Goal: Task Accomplishment & Management: Manage account settings

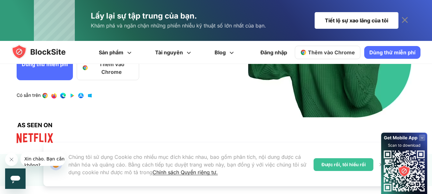
scroll to position [102, 0]
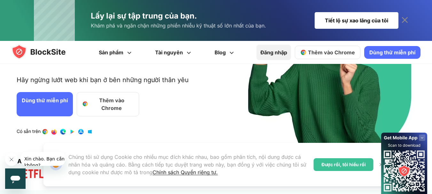
click at [286, 51] on font "Đăng nhập" at bounding box center [273, 52] width 27 height 6
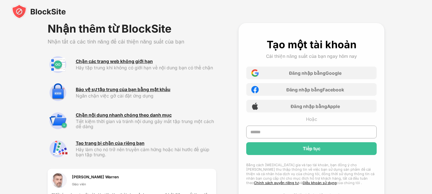
click at [293, 72] on font "Đăng nhập bằng" at bounding box center [307, 72] width 36 height 5
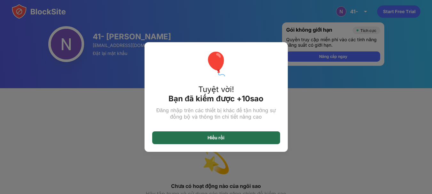
click at [260, 139] on div "Hiểu rồi" at bounding box center [216, 137] width 128 height 13
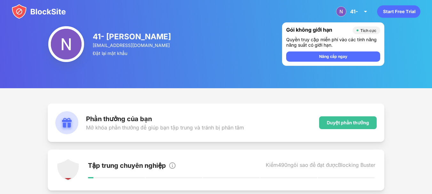
click at [37, 10] on img at bounding box center [39, 11] width 54 height 15
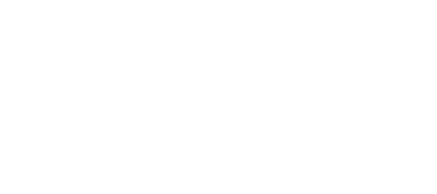
click at [37, 0] on html "Văn bản gốc Đánh giá bản dịch này Ý kiến phản hồi của bạn sẽ được dùng để góp p…" at bounding box center [218, 0] width 437 height 0
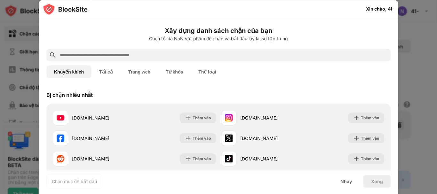
click at [99, 55] on input "text" at bounding box center [223, 55] width 329 height 8
type input "*"
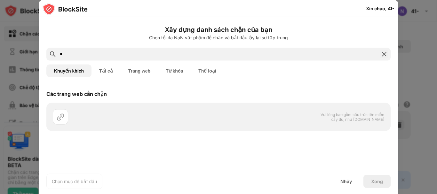
paste input "**********"
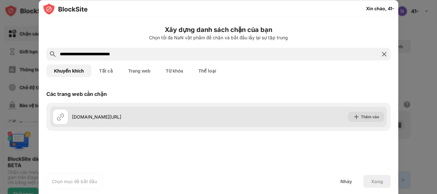
type input "**********"
click at [121, 111] on div "youtube.com/shorts" at bounding box center [136, 116] width 166 height 15
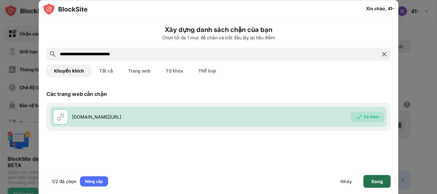
click at [370, 183] on div "Xong" at bounding box center [376, 181] width 27 height 13
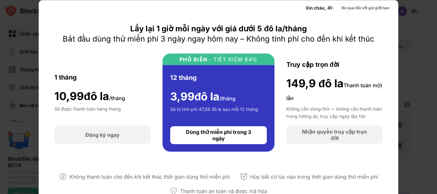
click at [409, 39] on div at bounding box center [218, 97] width 437 height 194
click at [416, 79] on div at bounding box center [218, 97] width 437 height 194
click at [377, 8] on font "Bỏ qua đối với gói giới hạn" at bounding box center [365, 7] width 48 height 5
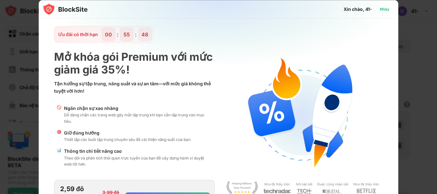
click at [386, 8] on div "Nhảy" at bounding box center [384, 9] width 20 height 10
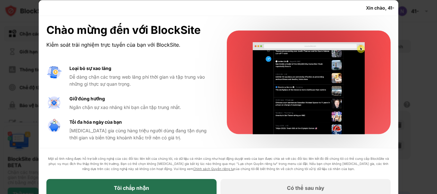
click at [151, 189] on div "Tôi chấp nhận" at bounding box center [131, 188] width 170 height 18
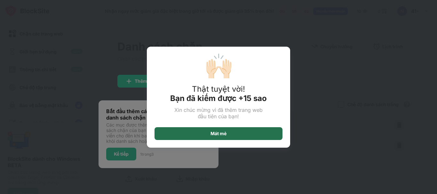
click at [219, 132] on font "Mát mẻ" at bounding box center [218, 133] width 16 height 5
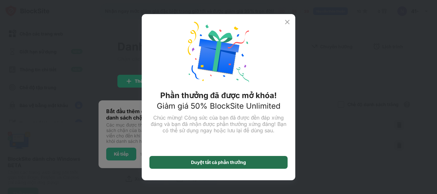
click at [226, 157] on div "Duyệt tất cả phần thưởng" at bounding box center [218, 162] width 138 height 13
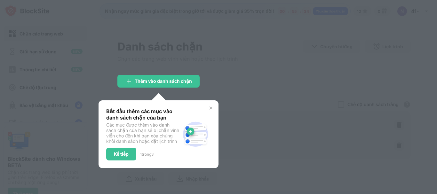
click at [211, 105] on div "Bắt đầu thêm các mục vào danh sách chặn của bạn Các mục được thêm vào danh sách…" at bounding box center [158, 134] width 120 height 68
click at [210, 108] on img at bounding box center [210, 107] width 5 height 5
